Goal: Information Seeking & Learning: Learn about a topic

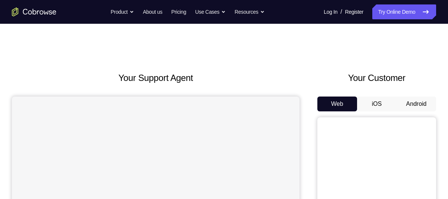
click at [422, 106] on button "Android" at bounding box center [417, 104] width 40 height 15
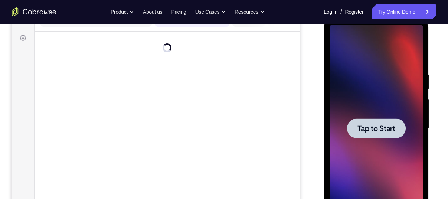
click at [361, 98] on div at bounding box center [376, 129] width 94 height 208
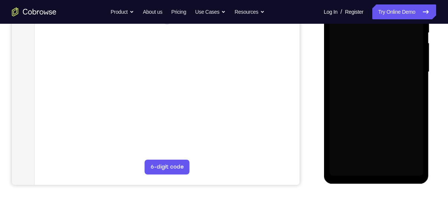
scroll to position [162, 0]
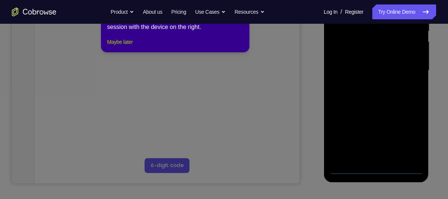
click at [124, 46] on button "Maybe later" at bounding box center [120, 42] width 26 height 9
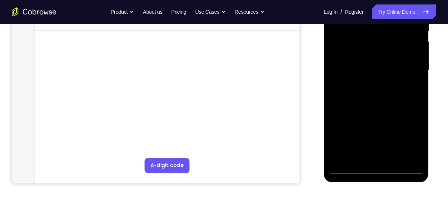
click at [375, 170] on div at bounding box center [376, 71] width 94 height 208
click at [408, 140] on div at bounding box center [376, 71] width 94 height 208
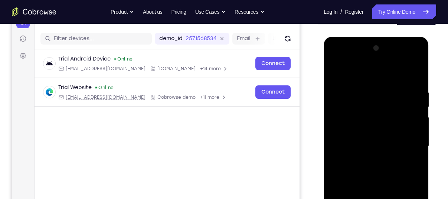
scroll to position [95, 0]
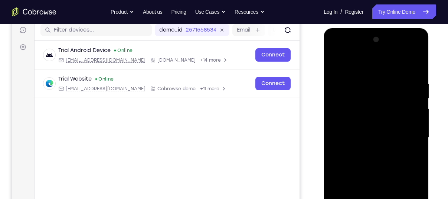
click at [342, 53] on div at bounding box center [376, 138] width 94 height 208
click at [411, 131] on div at bounding box center [376, 138] width 94 height 208
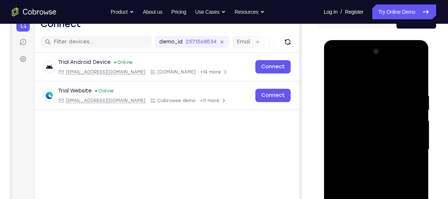
scroll to position [82, 0]
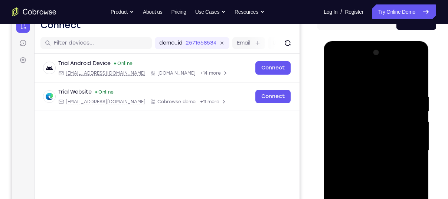
click at [374, 62] on div at bounding box center [376, 151] width 94 height 208
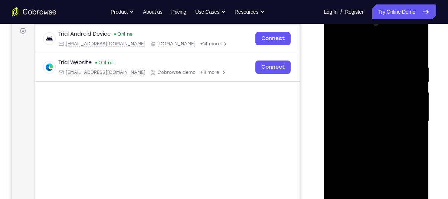
scroll to position [114, 0]
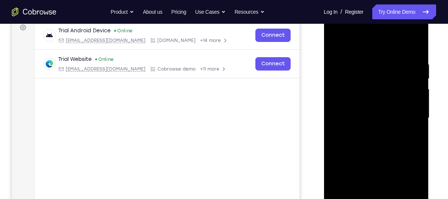
click at [370, 182] on div at bounding box center [376, 118] width 94 height 208
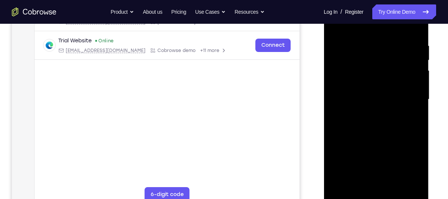
scroll to position [151, 0]
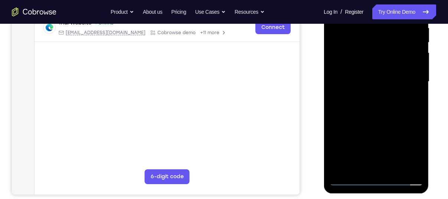
click at [350, 179] on div at bounding box center [376, 82] width 94 height 208
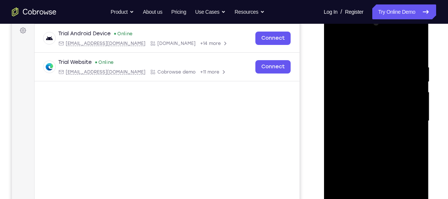
scroll to position [110, 0]
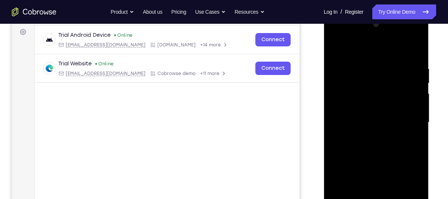
click at [362, 84] on div at bounding box center [376, 123] width 94 height 208
click at [368, 150] on div at bounding box center [376, 123] width 94 height 208
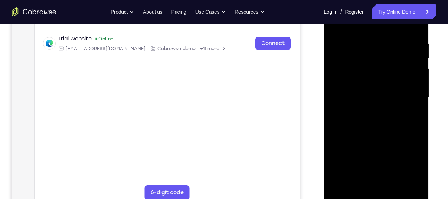
scroll to position [135, 0]
click at [372, 125] on div at bounding box center [376, 97] width 94 height 208
click at [377, 109] on div at bounding box center [376, 97] width 94 height 208
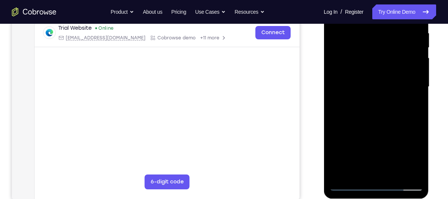
scroll to position [147, 0]
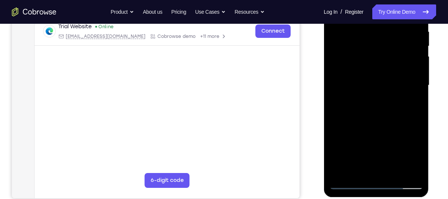
click at [420, 163] on div at bounding box center [376, 85] width 94 height 208
click at [419, 103] on div at bounding box center [376, 85] width 94 height 208
drag, startPoint x: 367, startPoint y: 121, endPoint x: 371, endPoint y: 121, distance: 3.8
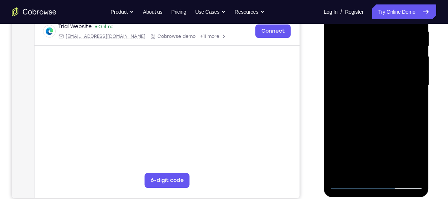
click at [371, 121] on div at bounding box center [376, 85] width 94 height 208
click at [369, 127] on div at bounding box center [376, 85] width 94 height 208
click at [335, 101] on div at bounding box center [376, 85] width 94 height 208
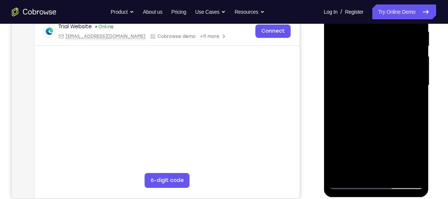
drag, startPoint x: 376, startPoint y: 100, endPoint x: 376, endPoint y: 130, distance: 29.4
click at [376, 130] on div at bounding box center [376, 85] width 94 height 208
drag, startPoint x: 351, startPoint y: 94, endPoint x: 358, endPoint y: 136, distance: 43.1
click at [358, 136] on div at bounding box center [376, 85] width 94 height 208
drag, startPoint x: 368, startPoint y: 101, endPoint x: 372, endPoint y: 124, distance: 23.0
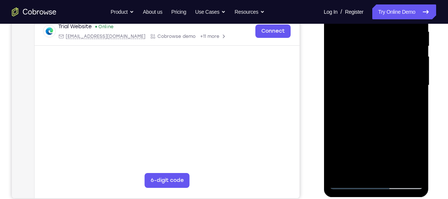
click at [372, 124] on div at bounding box center [376, 85] width 94 height 208
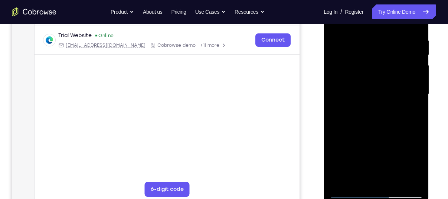
scroll to position [137, 0]
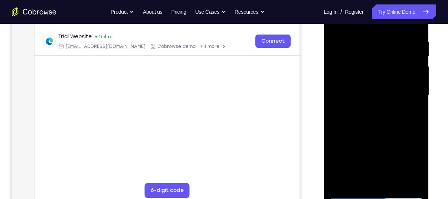
click at [367, 38] on div at bounding box center [376, 95] width 94 height 208
click at [405, 115] on div at bounding box center [376, 95] width 94 height 208
click at [406, 149] on div at bounding box center [376, 95] width 94 height 208
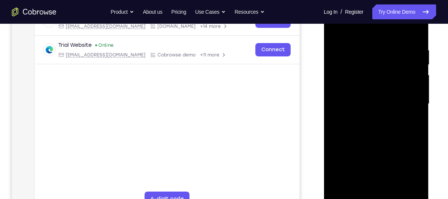
scroll to position [129, 0]
click at [422, 116] on div at bounding box center [376, 104] width 94 height 208
click at [415, 118] on div at bounding box center [376, 104] width 94 height 208
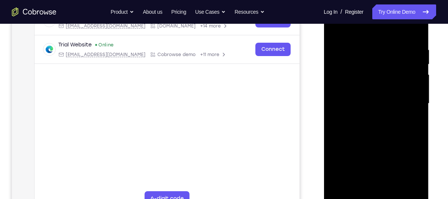
click at [415, 118] on div at bounding box center [376, 104] width 94 height 208
click at [412, 125] on div at bounding box center [376, 104] width 94 height 208
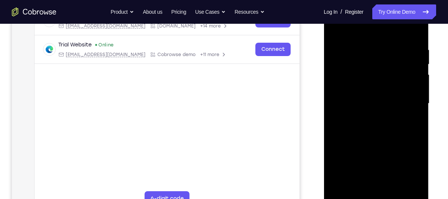
click at [412, 125] on div at bounding box center [376, 104] width 94 height 208
click at [413, 32] on div at bounding box center [376, 104] width 94 height 208
click at [417, 31] on div at bounding box center [376, 104] width 94 height 208
click at [338, 29] on div at bounding box center [376, 104] width 94 height 208
click at [393, 190] on div at bounding box center [376, 104] width 94 height 208
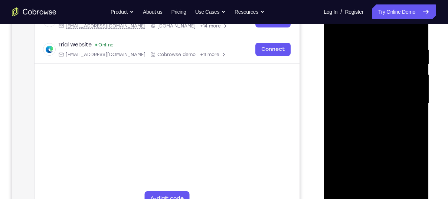
click at [385, 143] on div at bounding box center [376, 104] width 94 height 208
click at [339, 25] on div at bounding box center [376, 104] width 94 height 208
drag, startPoint x: 383, startPoint y: 131, endPoint x: 399, endPoint y: 61, distance: 71.5
click at [399, 61] on div at bounding box center [376, 104] width 94 height 208
drag, startPoint x: 392, startPoint y: 82, endPoint x: 407, endPoint y: 218, distance: 136.5
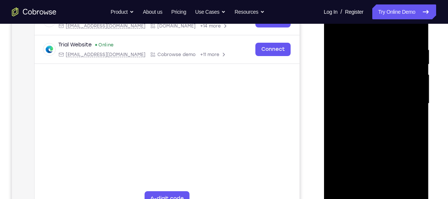
click at [407, 199] on html "Online web based iOS Simulators and Android Emulators. Run iPhone, iPad, Mobile…" at bounding box center [377, 105] width 106 height 223
drag, startPoint x: 379, startPoint y: 154, endPoint x: 388, endPoint y: 72, distance: 81.8
click at [388, 72] on div at bounding box center [376, 104] width 94 height 208
drag, startPoint x: 386, startPoint y: 156, endPoint x: 385, endPoint y: 85, distance: 70.2
click at [385, 85] on div at bounding box center [376, 104] width 94 height 208
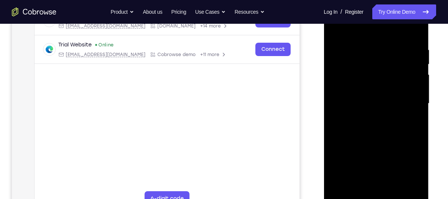
click at [419, 109] on div at bounding box center [376, 104] width 94 height 208
click at [336, 109] on div at bounding box center [376, 104] width 94 height 208
drag, startPoint x: 365, startPoint y: 129, endPoint x: 367, endPoint y: 88, distance: 40.9
click at [367, 88] on div at bounding box center [376, 104] width 94 height 208
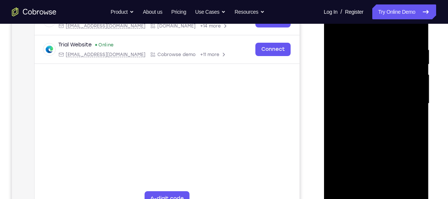
click at [419, 70] on div at bounding box center [376, 104] width 94 height 208
drag, startPoint x: 378, startPoint y: 101, endPoint x: 360, endPoint y: 199, distance: 99.2
click at [361, 199] on div at bounding box center [376, 104] width 94 height 208
drag, startPoint x: 386, startPoint y: 100, endPoint x: 372, endPoint y: 186, distance: 86.6
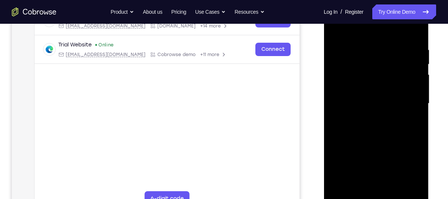
click at [372, 186] on div at bounding box center [376, 104] width 94 height 208
drag, startPoint x: 380, startPoint y: 81, endPoint x: 362, endPoint y: 199, distance: 118.8
click at [362, 199] on div at bounding box center [376, 104] width 94 height 208
drag, startPoint x: 367, startPoint y: 100, endPoint x: 355, endPoint y: 207, distance: 107.3
click at [355, 199] on div at bounding box center [376, 104] width 94 height 208
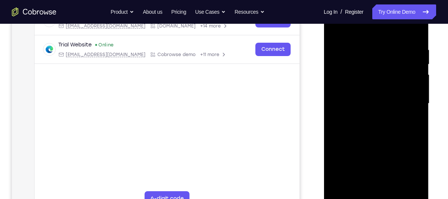
drag, startPoint x: 365, startPoint y: 121, endPoint x: 378, endPoint y: 82, distance: 40.5
click at [378, 82] on div at bounding box center [376, 104] width 94 height 208
click at [419, 99] on div at bounding box center [376, 104] width 94 height 208
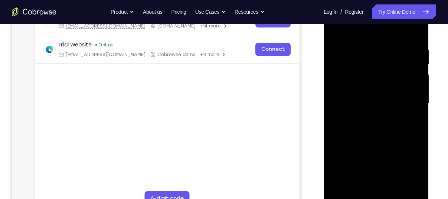
click at [419, 102] on div at bounding box center [376, 104] width 94 height 208
click at [336, 167] on div at bounding box center [376, 104] width 94 height 208
drag, startPoint x: 381, startPoint y: 113, endPoint x: 378, endPoint y: 150, distance: 37.3
click at [378, 150] on div at bounding box center [376, 104] width 94 height 208
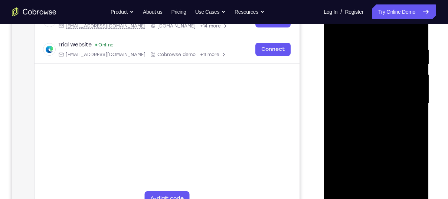
click at [334, 65] on div at bounding box center [376, 104] width 94 height 208
click at [415, 85] on div at bounding box center [376, 104] width 94 height 208
click at [414, 54] on div at bounding box center [376, 104] width 94 height 208
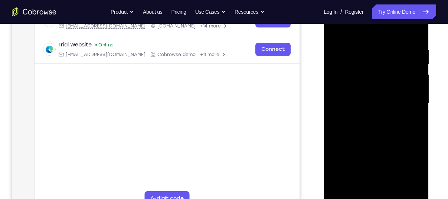
click at [416, 86] on div at bounding box center [376, 104] width 94 height 208
click at [416, 32] on div at bounding box center [376, 104] width 94 height 208
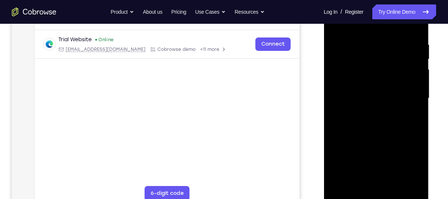
scroll to position [134, 0]
click at [365, 45] on div at bounding box center [376, 99] width 94 height 208
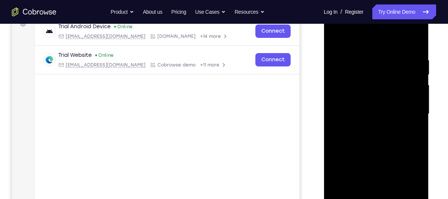
scroll to position [118, 0]
click at [416, 40] on div at bounding box center [376, 114] width 94 height 208
